Goal: Transaction & Acquisition: Book appointment/travel/reservation

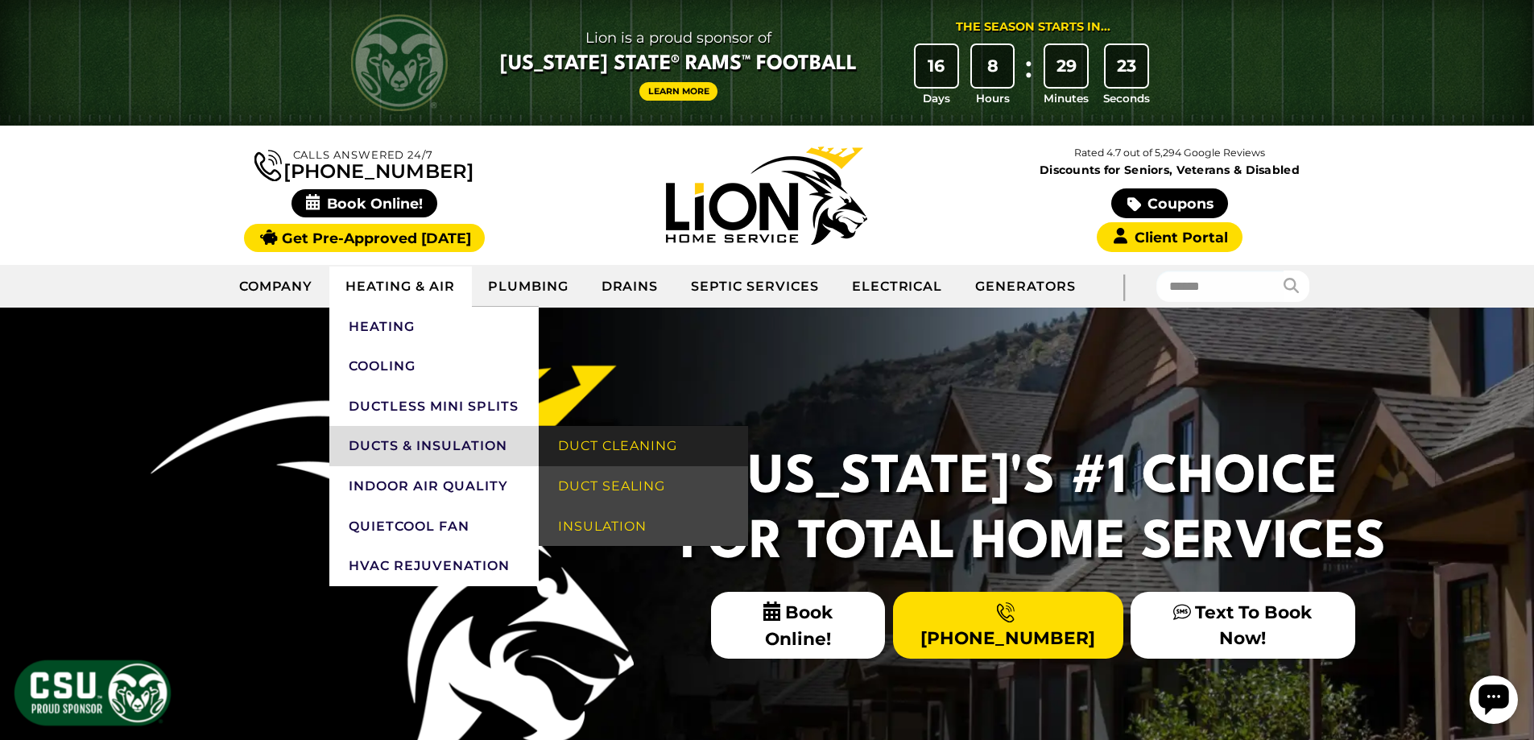
click at [614, 450] on link "Duct Cleaning" at bounding box center [643, 446] width 209 height 40
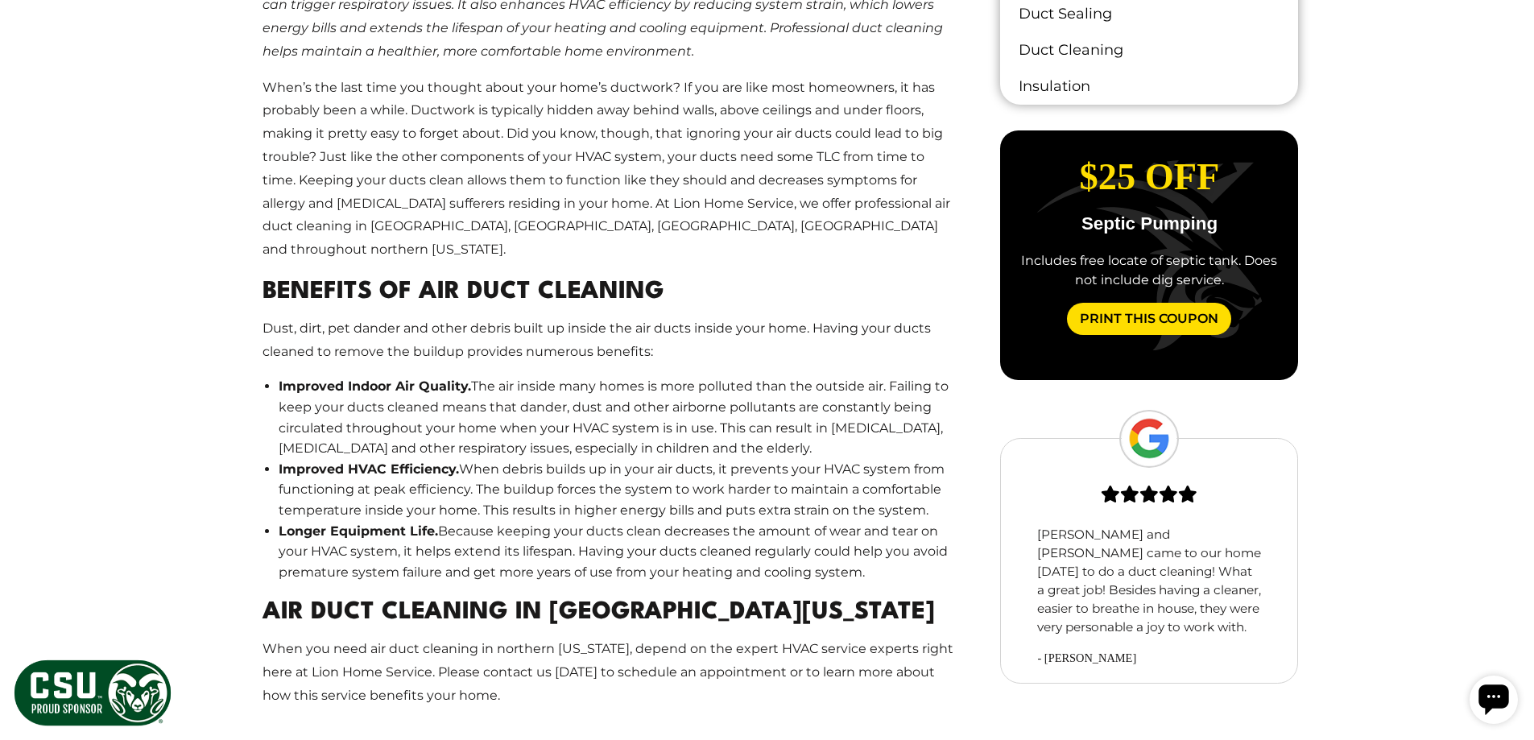
scroll to position [805, 0]
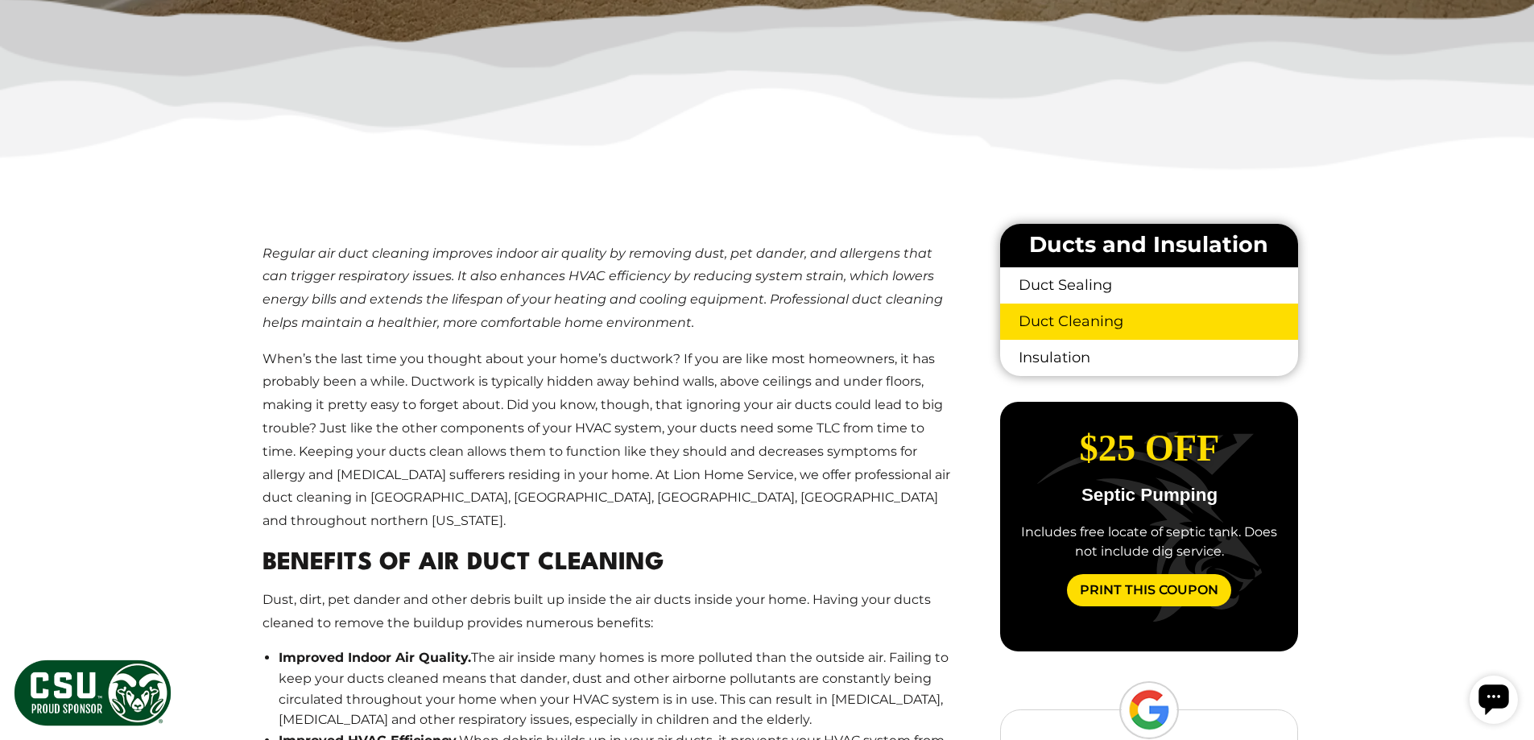
click at [1080, 320] on link "Duct Cleaning" at bounding box center [1148, 322] width 297 height 36
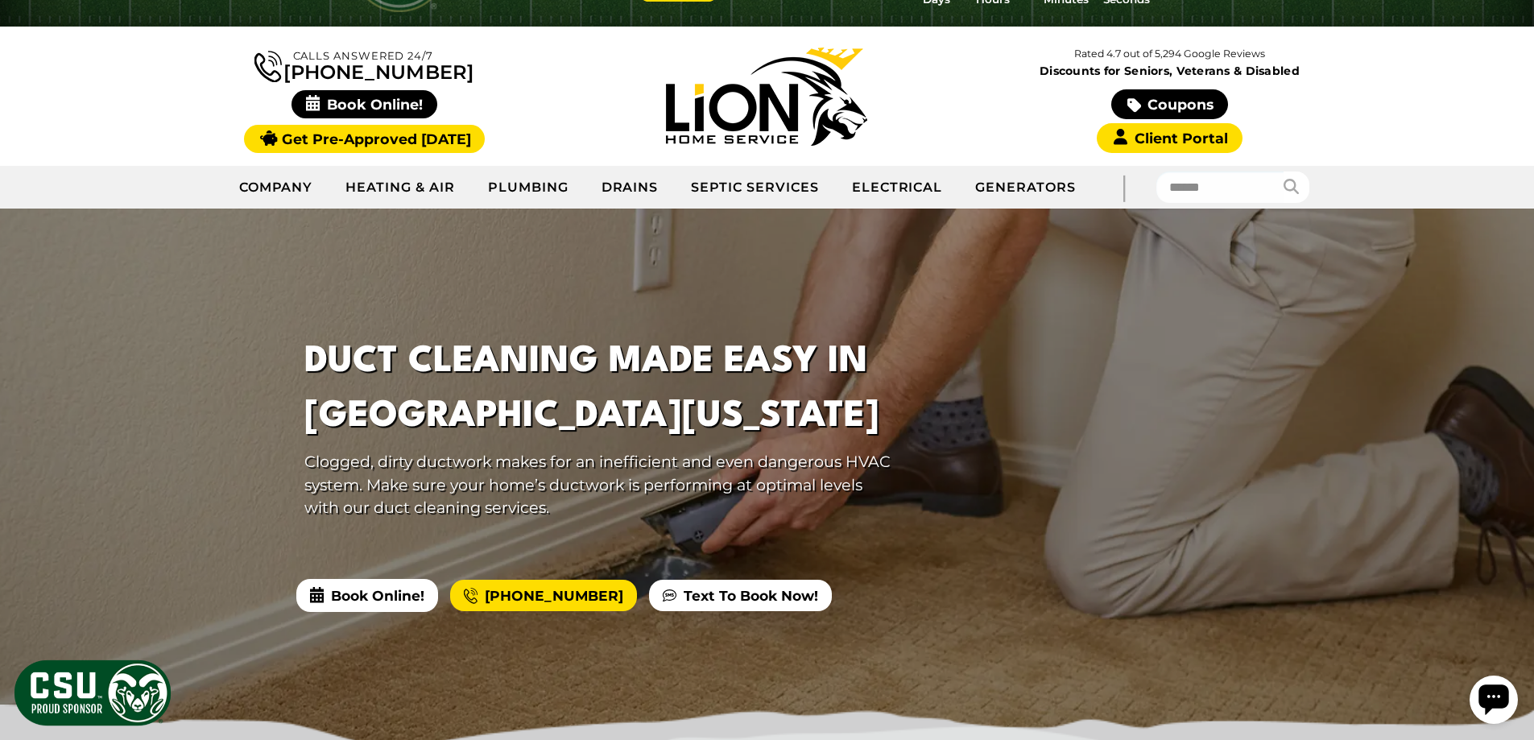
scroll to position [242, 0]
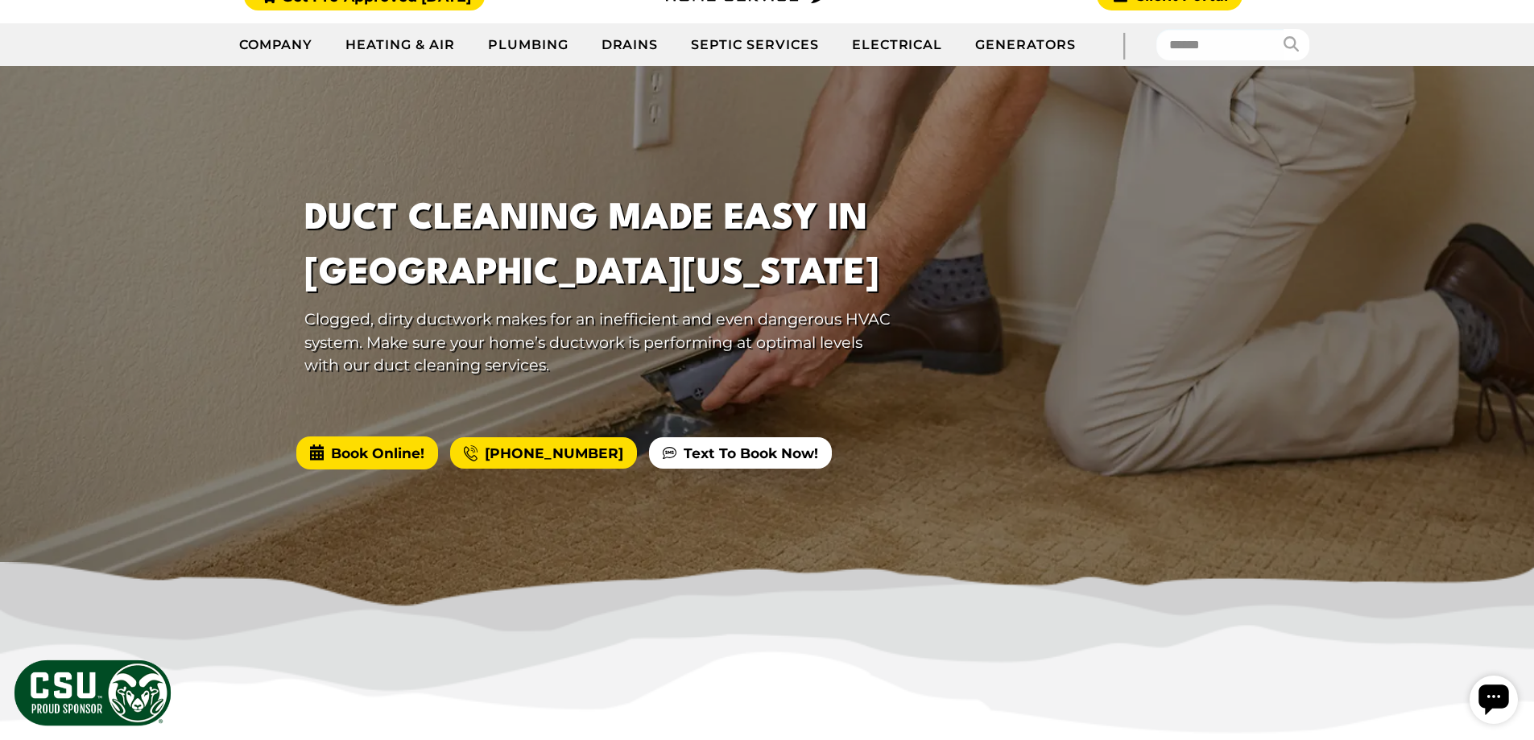
click at [356, 465] on span "Book Online!" at bounding box center [367, 452] width 142 height 32
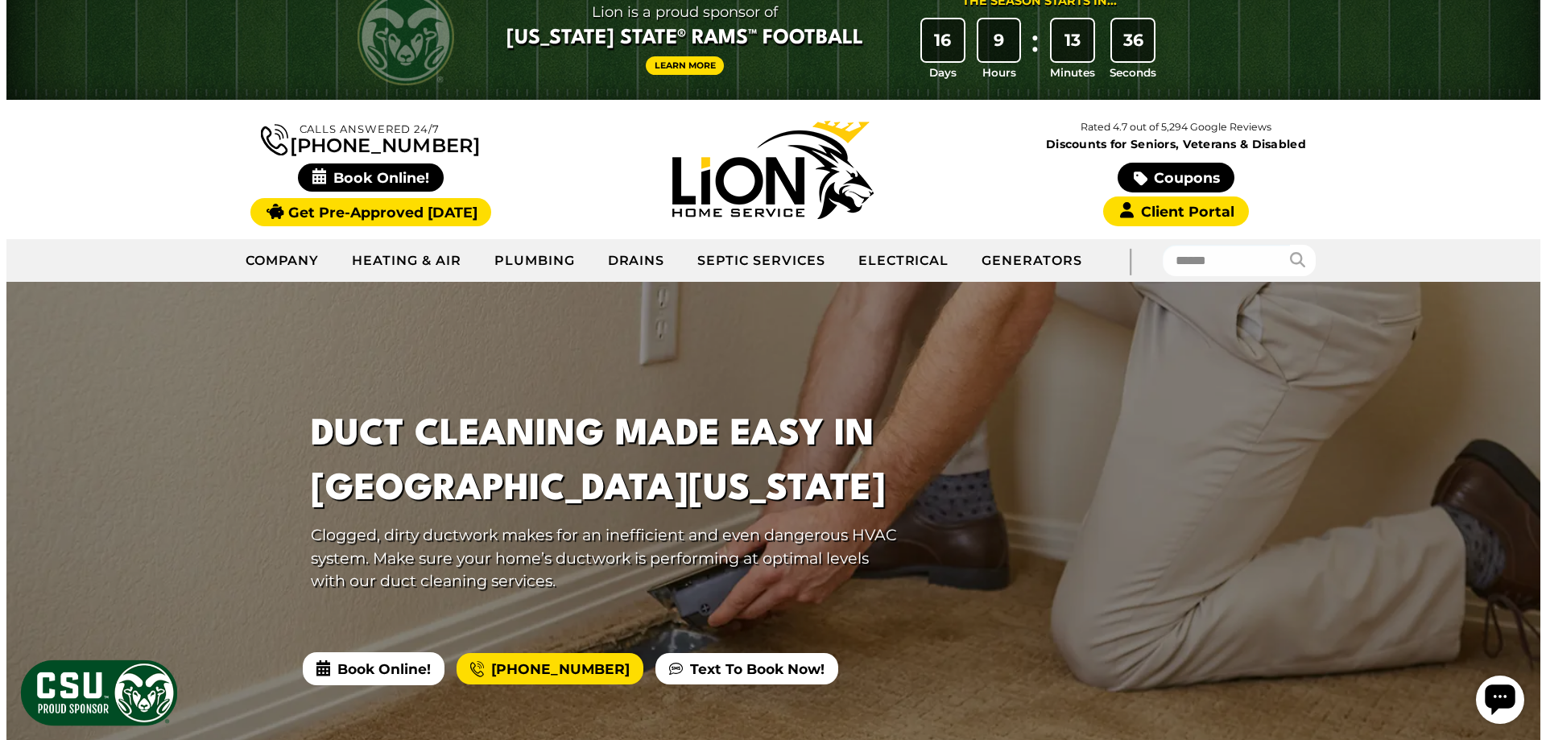
scroll to position [0, 0]
